Goal: Navigation & Orientation: Find specific page/section

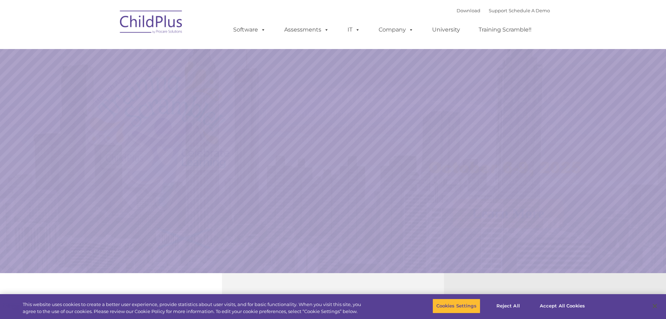
select select "MEDIUM"
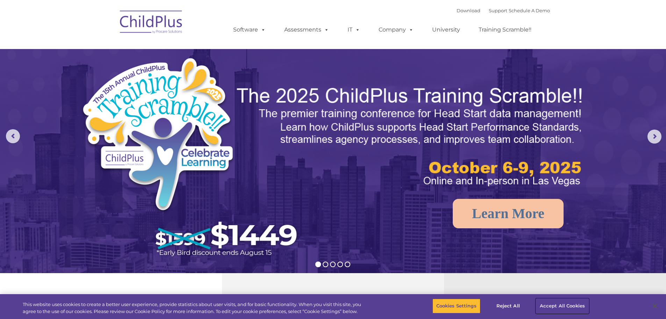
click at [567, 304] on button "Accept All Cookies" at bounding box center [562, 305] width 53 height 15
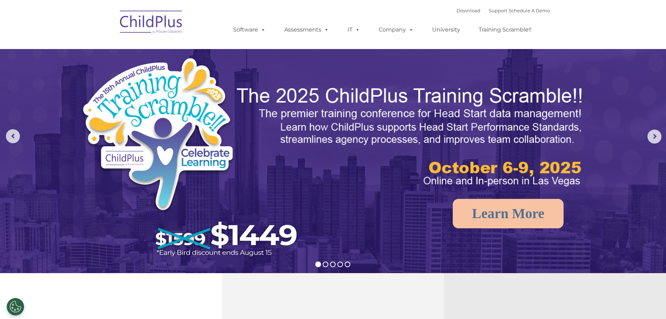
click at [178, 27] on img at bounding box center [151, 23] width 70 height 35
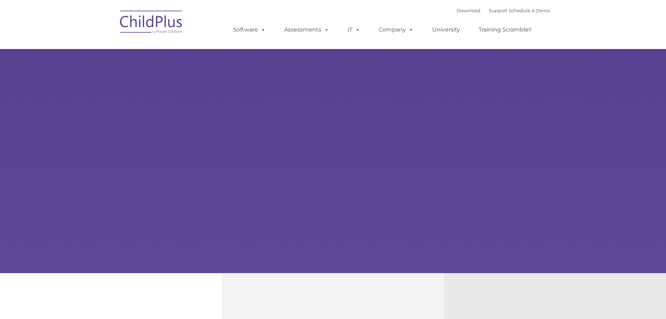
type input ""
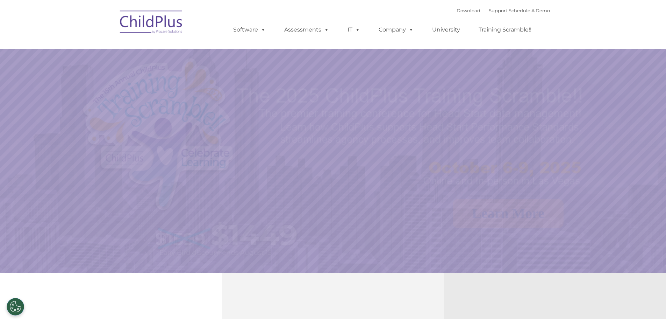
select select "MEDIUM"
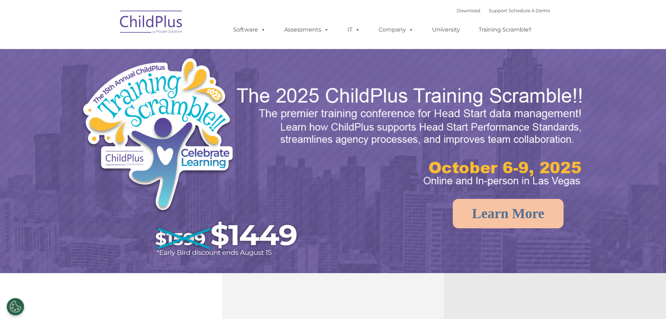
select select "MEDIUM"
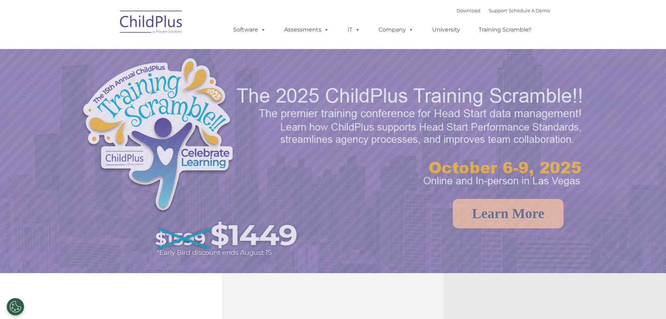
select select "MEDIUM"
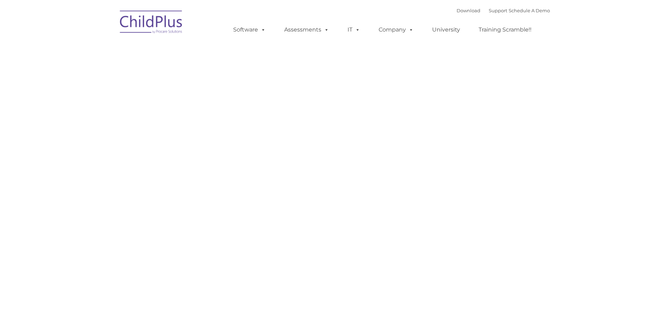
type input ""
